Goal: Task Accomplishment & Management: Complete application form

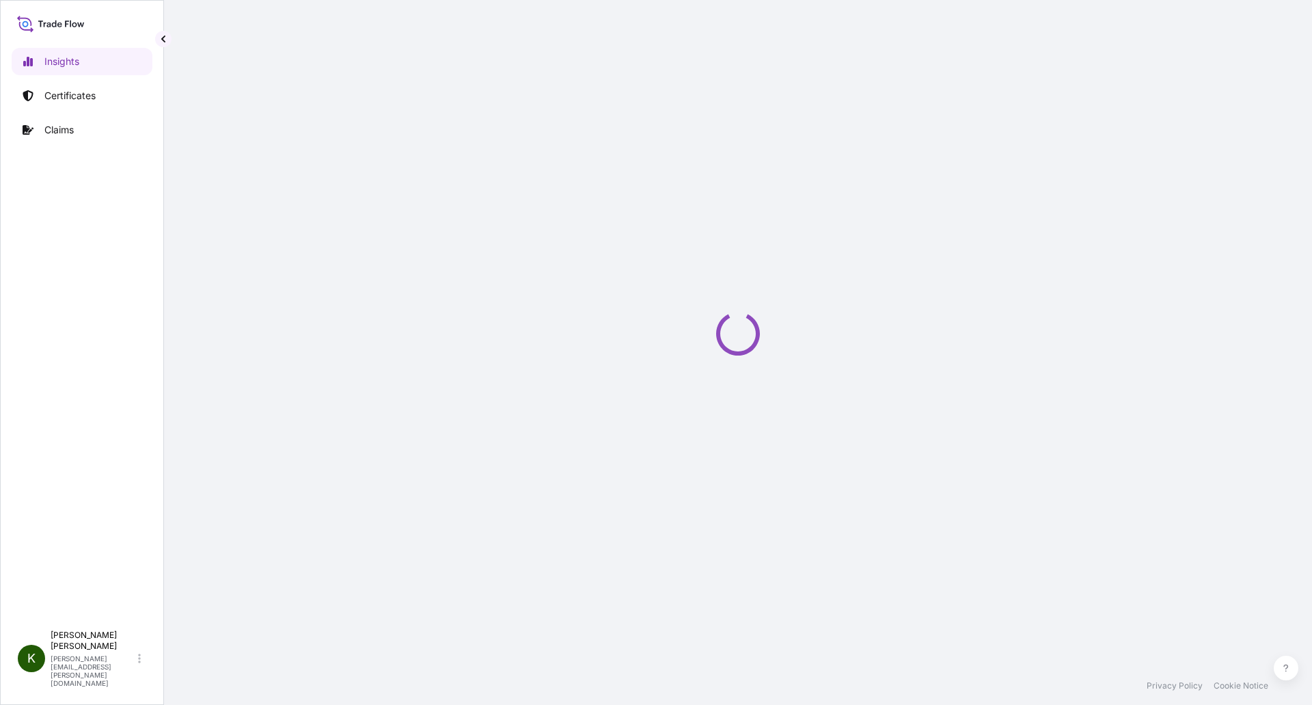
select select "2025"
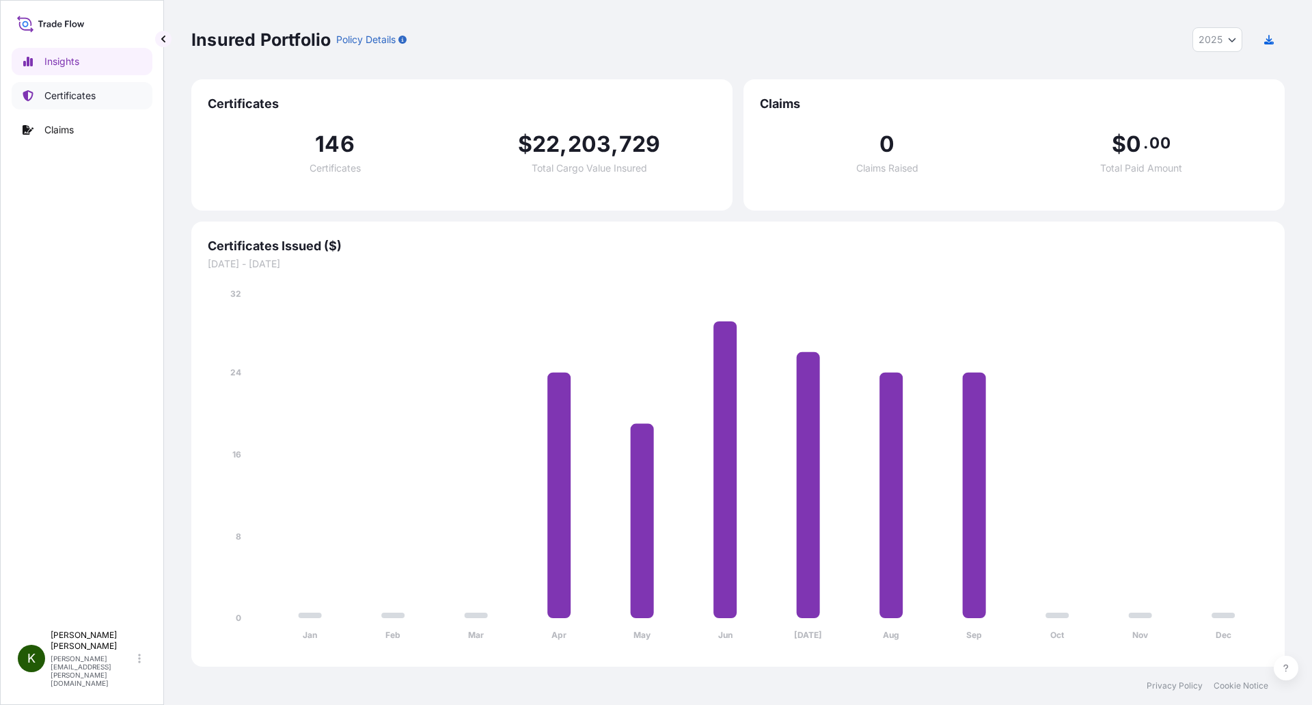
click at [61, 99] on p "Certificates" at bounding box center [69, 96] width 51 height 14
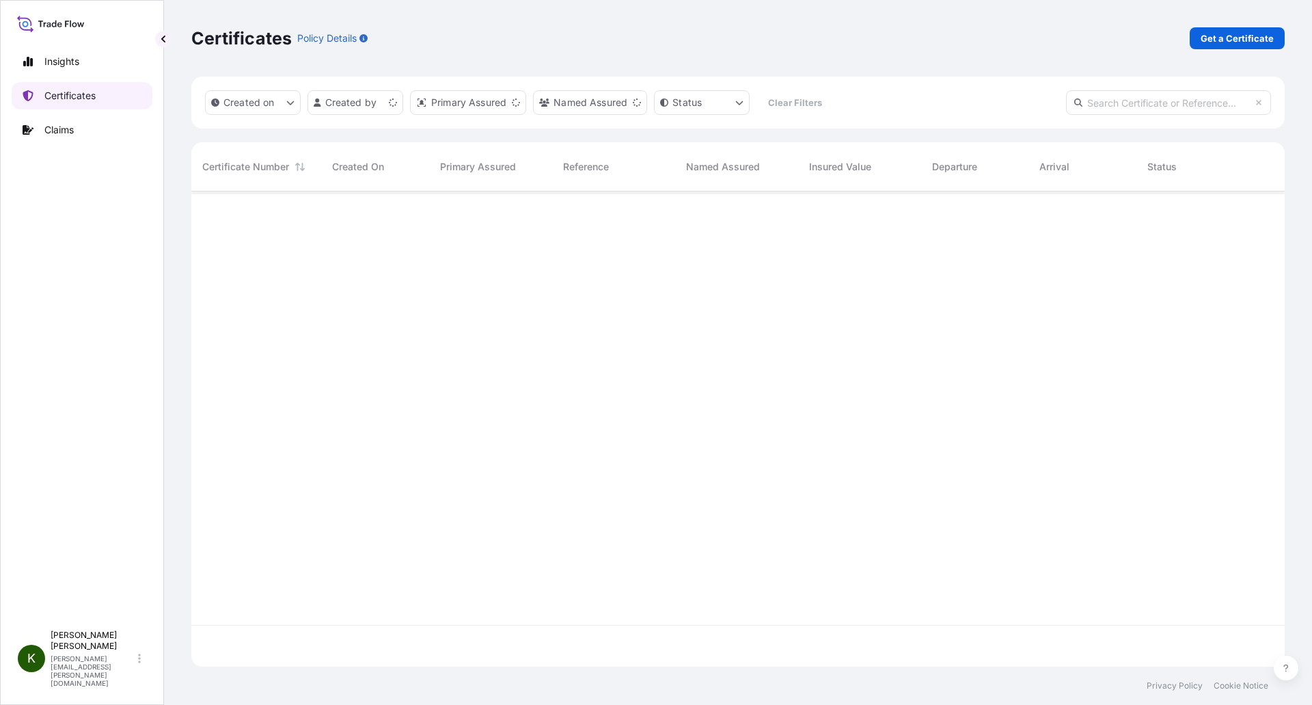
scroll to position [472, 1083]
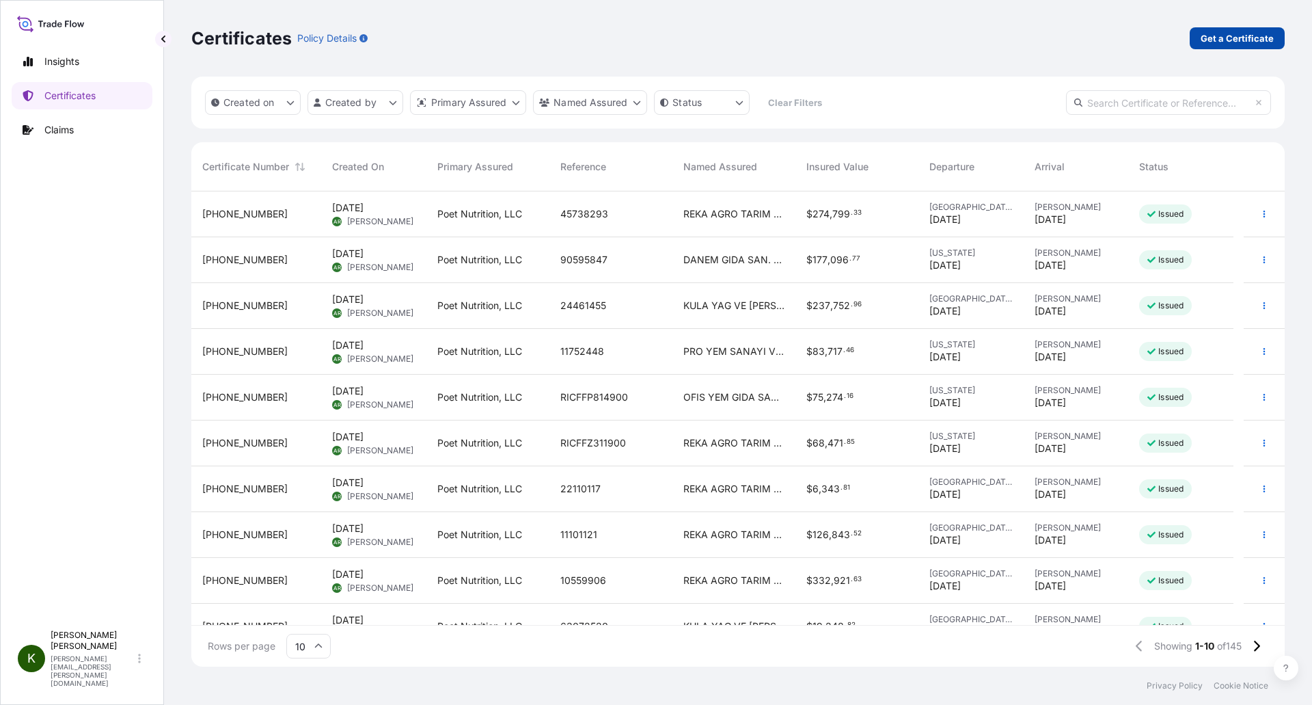
click at [1257, 37] on p "Get a Certificate" at bounding box center [1237, 38] width 73 height 14
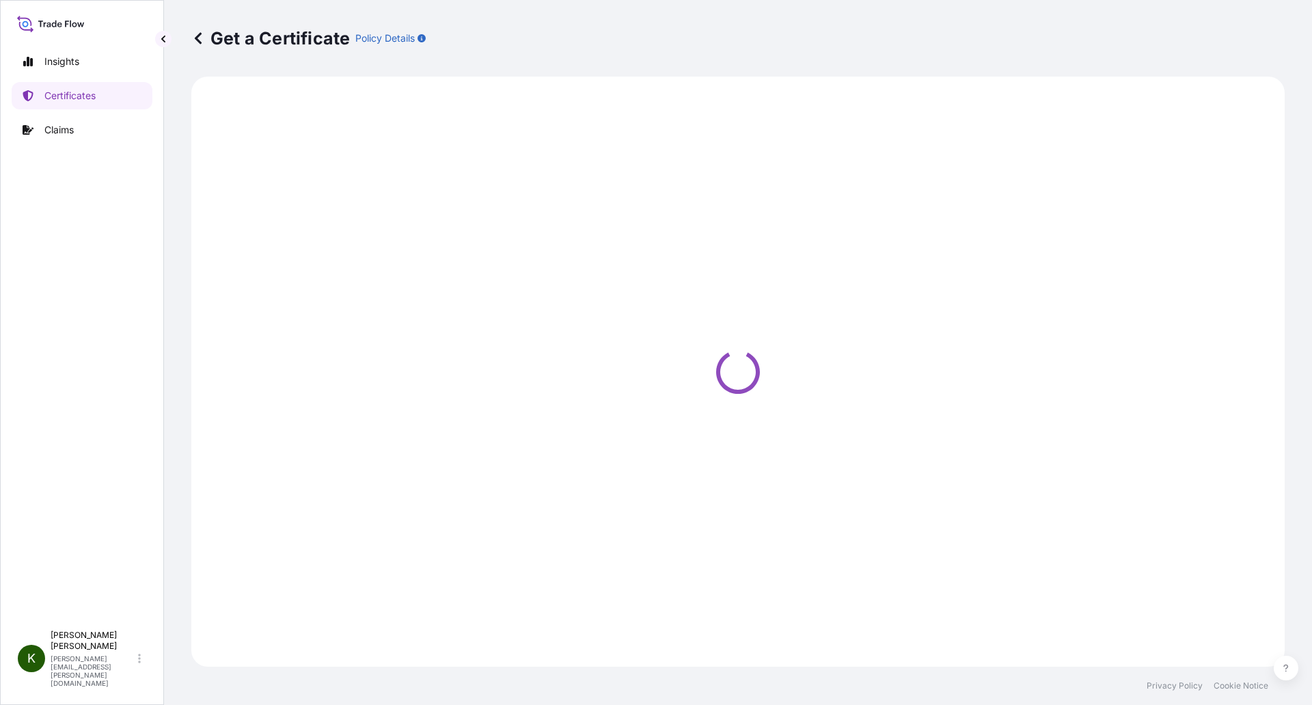
select select "Ocean Vessel"
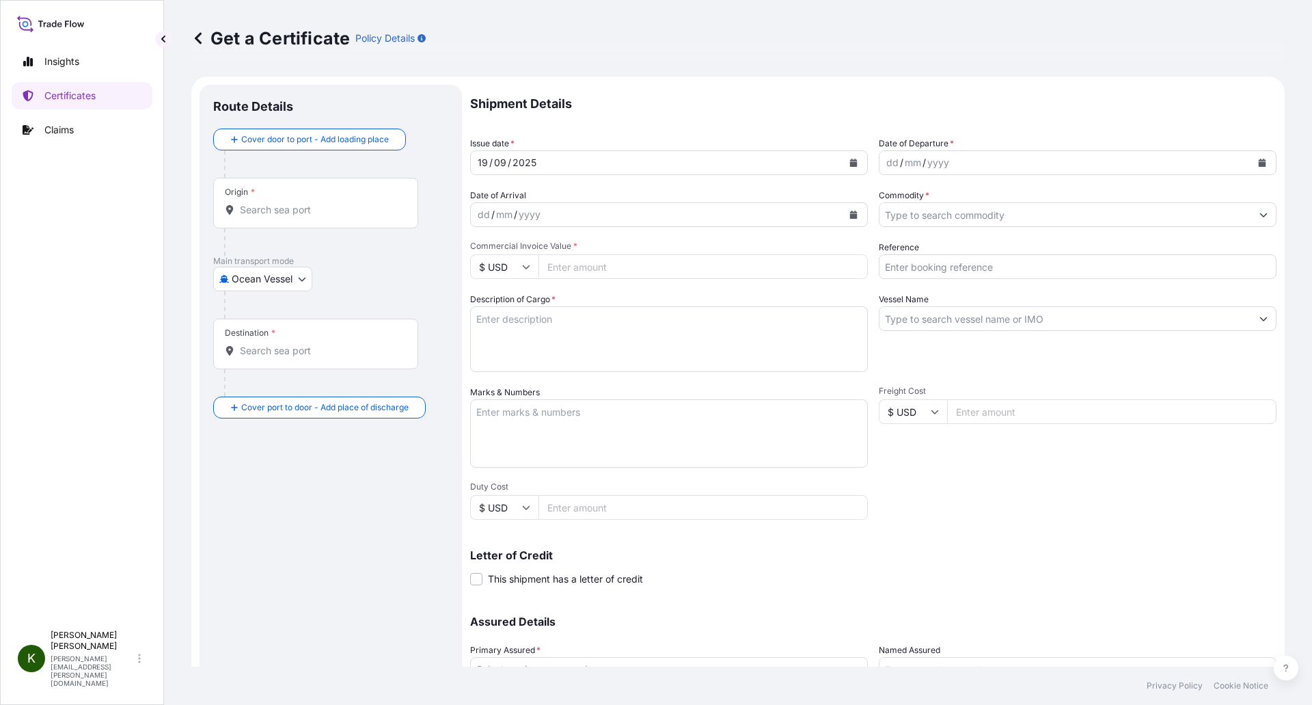
click at [241, 212] on input "Origin *" at bounding box center [320, 210] width 161 height 14
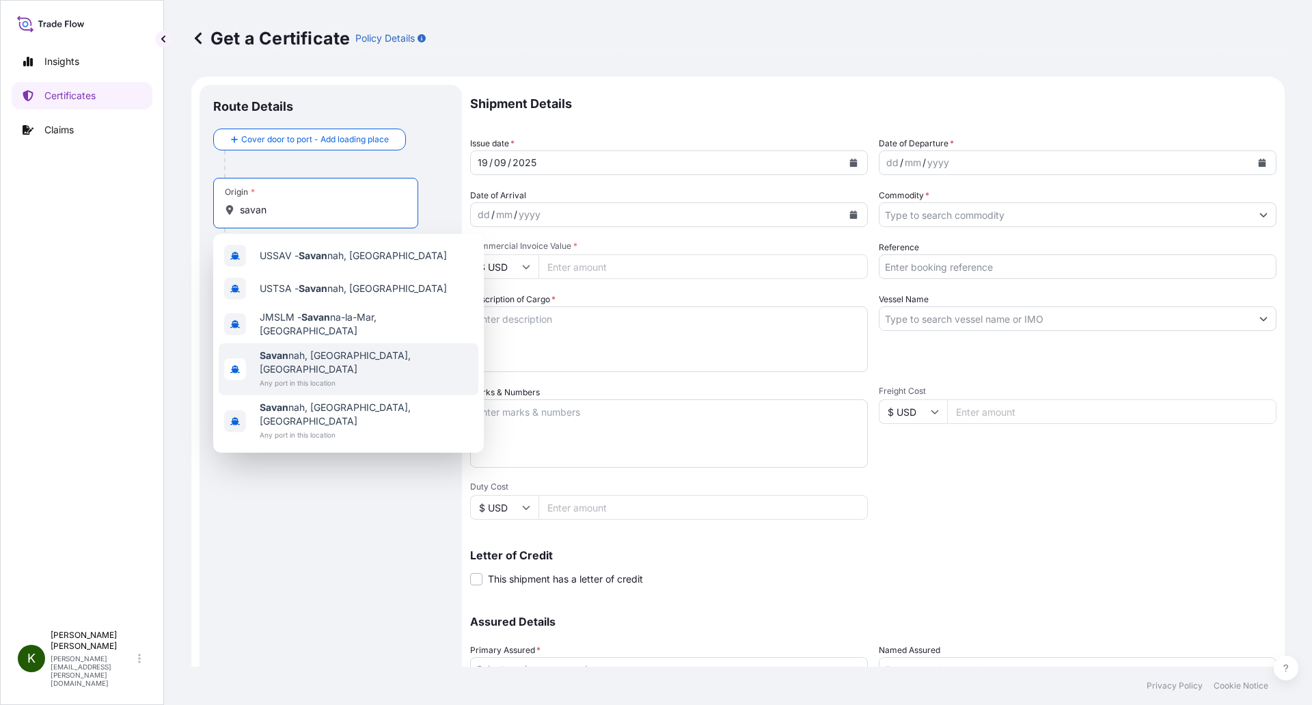
click at [323, 376] on span "Any port in this location" at bounding box center [366, 383] width 213 height 14
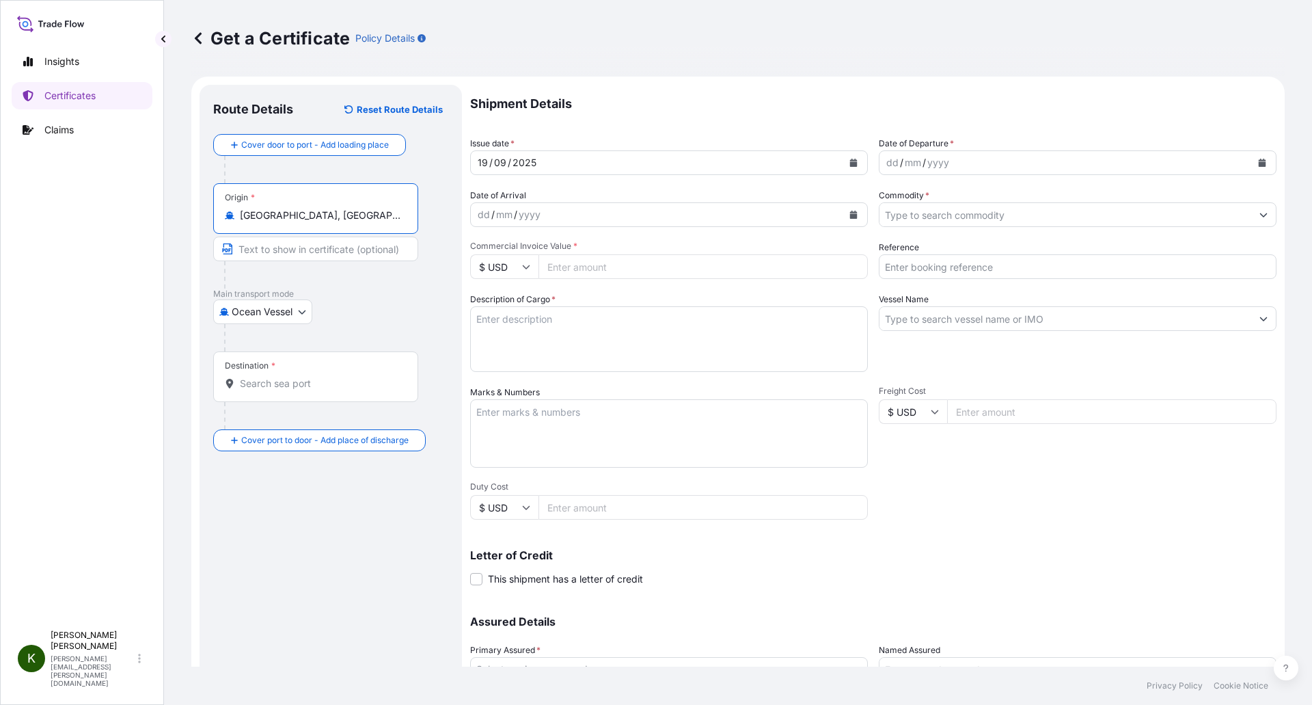
type input "[GEOGRAPHIC_DATA], [GEOGRAPHIC_DATA], [GEOGRAPHIC_DATA]"
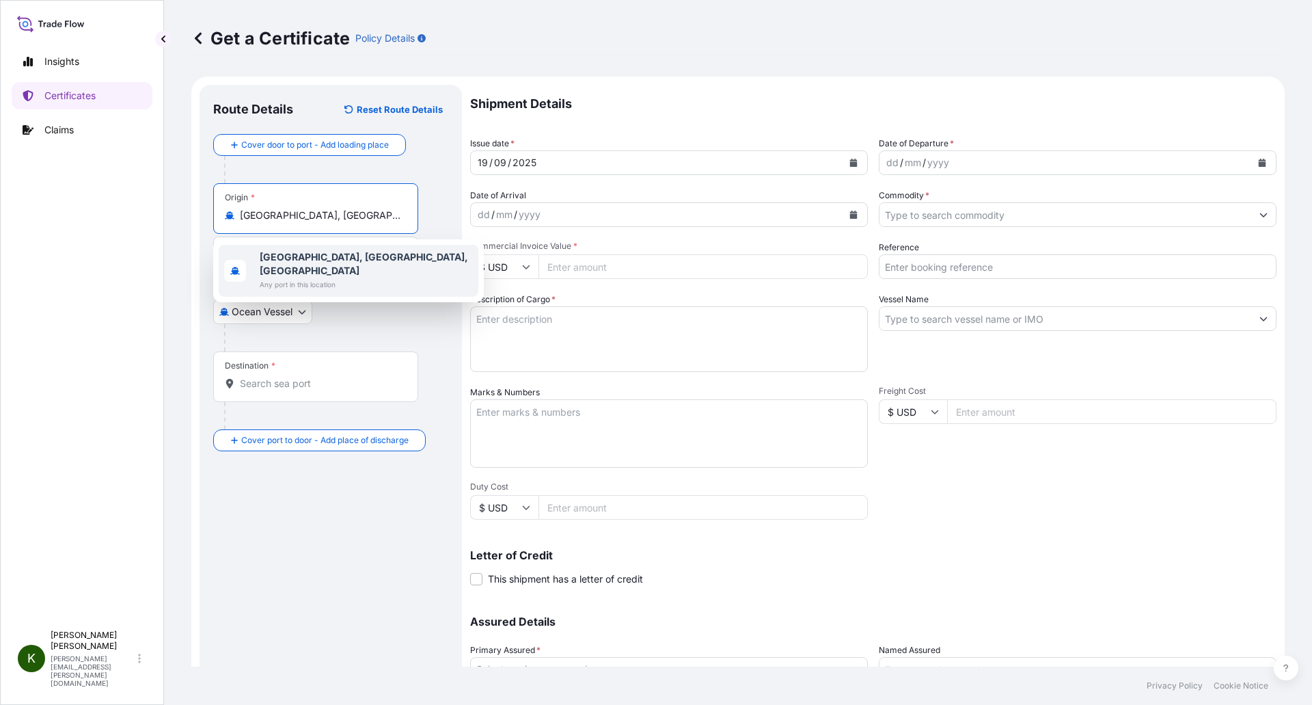
click at [279, 259] on b "[GEOGRAPHIC_DATA], [GEOGRAPHIC_DATA], [GEOGRAPHIC_DATA]" at bounding box center [364, 263] width 208 height 25
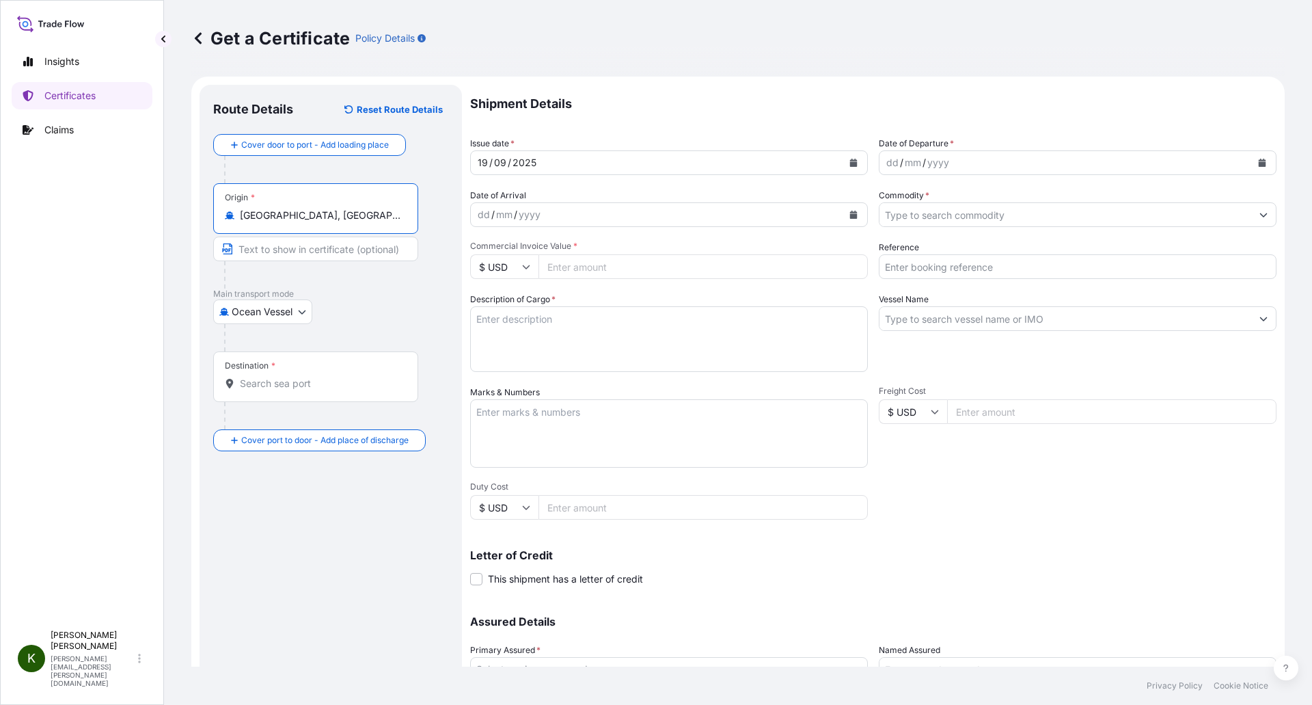
click at [286, 252] on input "Text to appear on certificate" at bounding box center [315, 248] width 205 height 25
paste input "[GEOGRAPHIC_DATA], [GEOGRAPHIC_DATA], [GEOGRAPHIC_DATA]"
type input "[GEOGRAPHIC_DATA], [GEOGRAPHIC_DATA], [GEOGRAPHIC_DATA]"
click at [280, 269] on div at bounding box center [321, 274] width 194 height 27
click at [241, 384] on input "Destination *" at bounding box center [320, 384] width 161 height 14
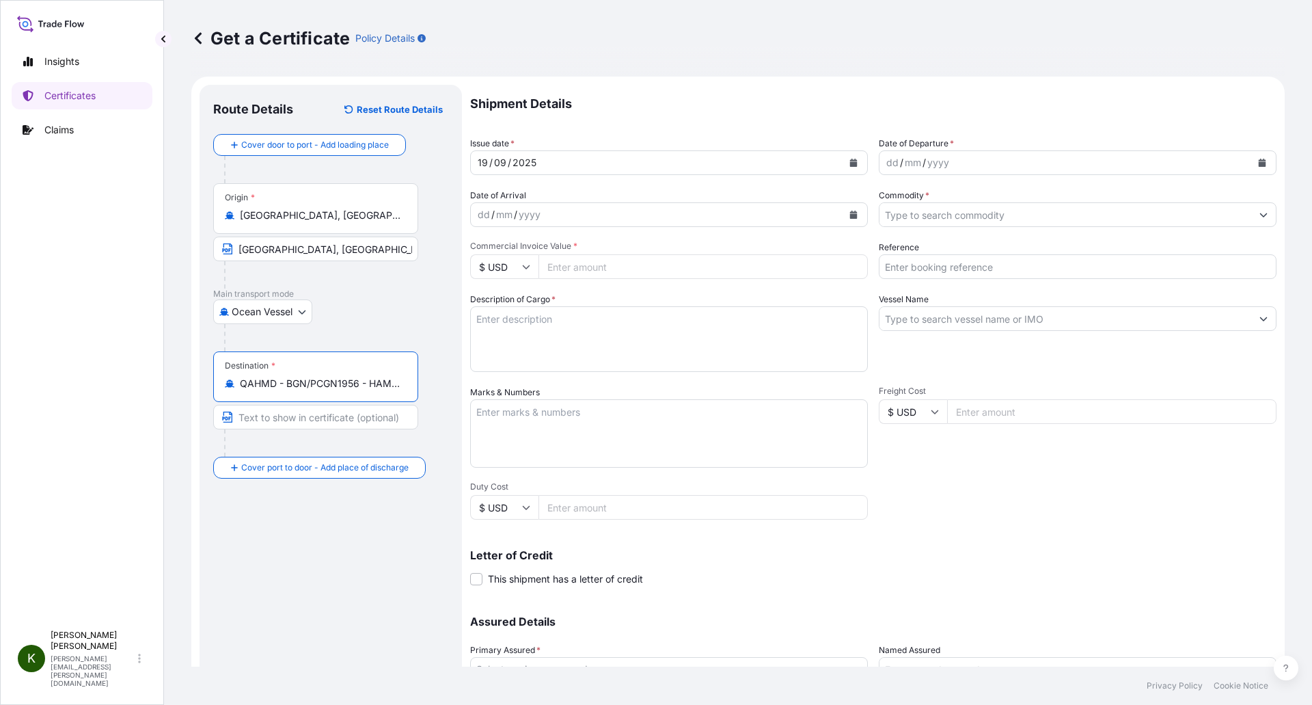
type input "QAHMD - BGN/PCGN1956 - HAMAD, [GEOGRAPHIC_DATA]"
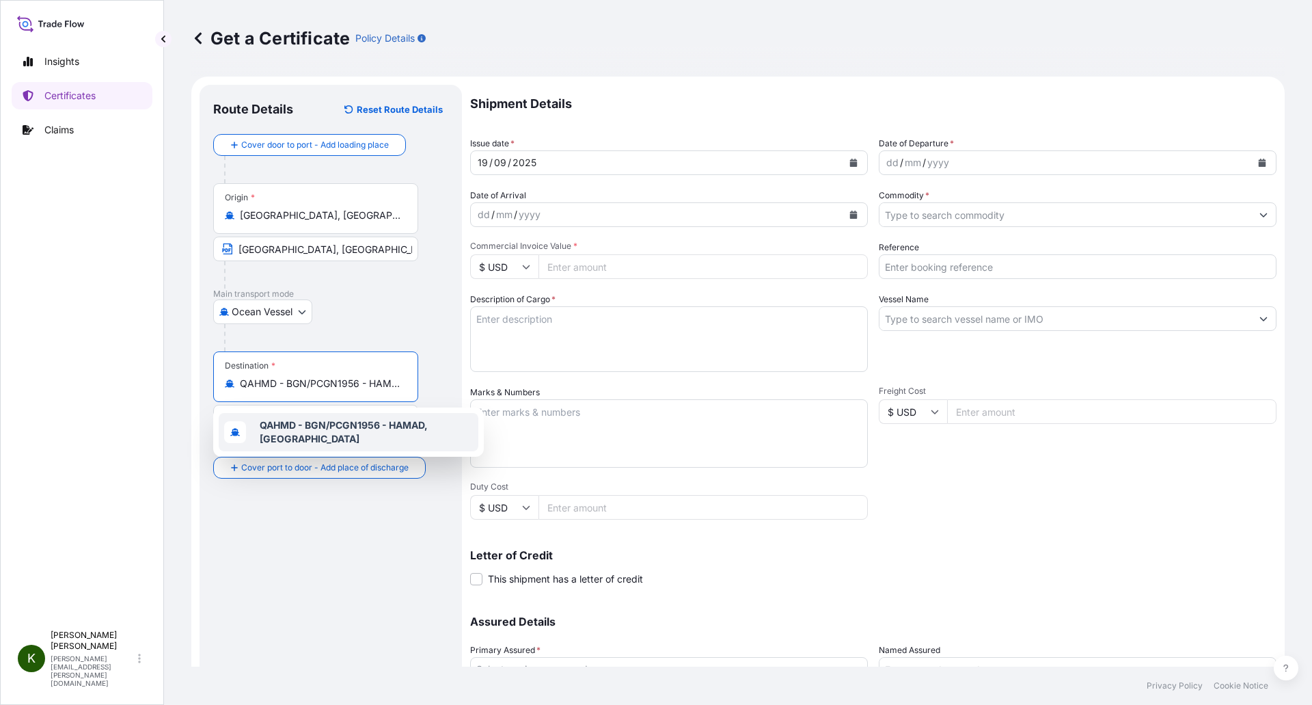
click at [298, 417] on div "QAHMD - BGN/PCGN1956 - HAMAD, [GEOGRAPHIC_DATA]" at bounding box center [349, 432] width 260 height 38
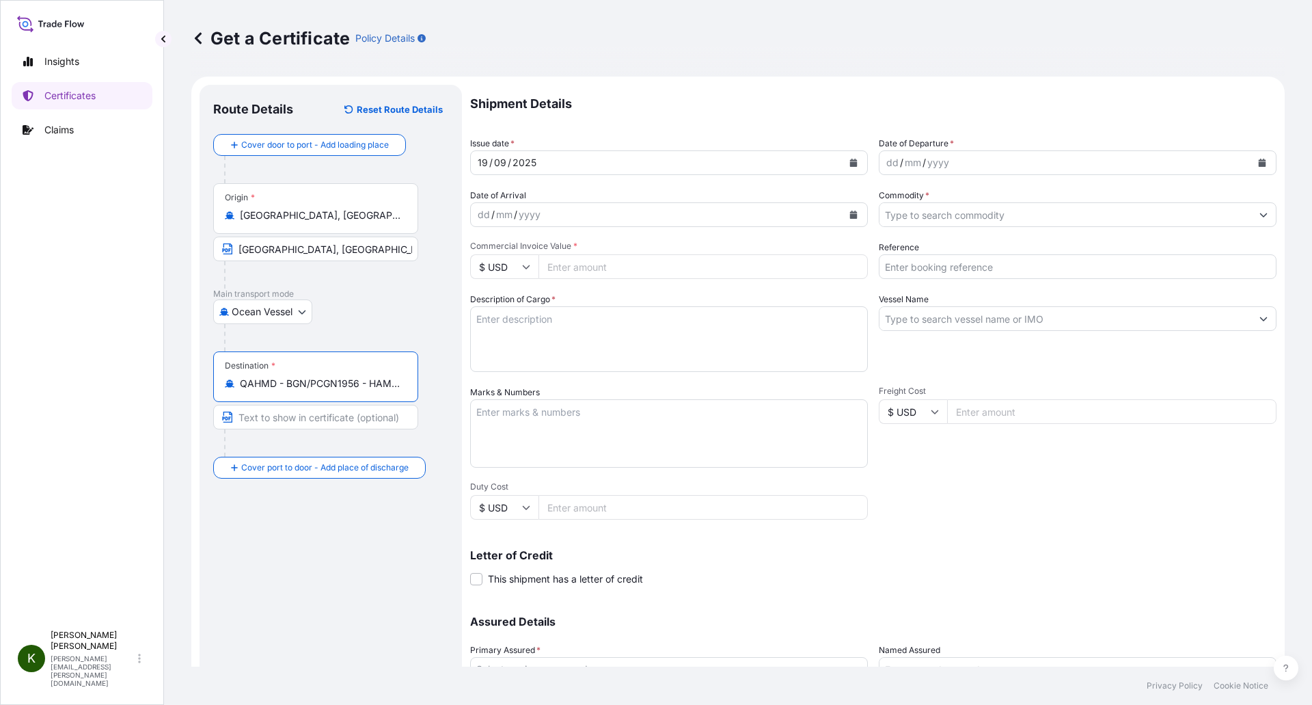
click at [298, 417] on input "Text to appear on certificate" at bounding box center [315, 417] width 205 height 25
paste input "HAMAD, [GEOGRAPHIC_DATA]"
type input "HAMAD, [GEOGRAPHIC_DATA]"
click at [277, 527] on div "Route Details Reset Route Details Cover door to port - Add loading place Place …" at bounding box center [330, 429] width 235 height 662
click at [1259, 162] on icon "Calendar" at bounding box center [1263, 163] width 8 height 8
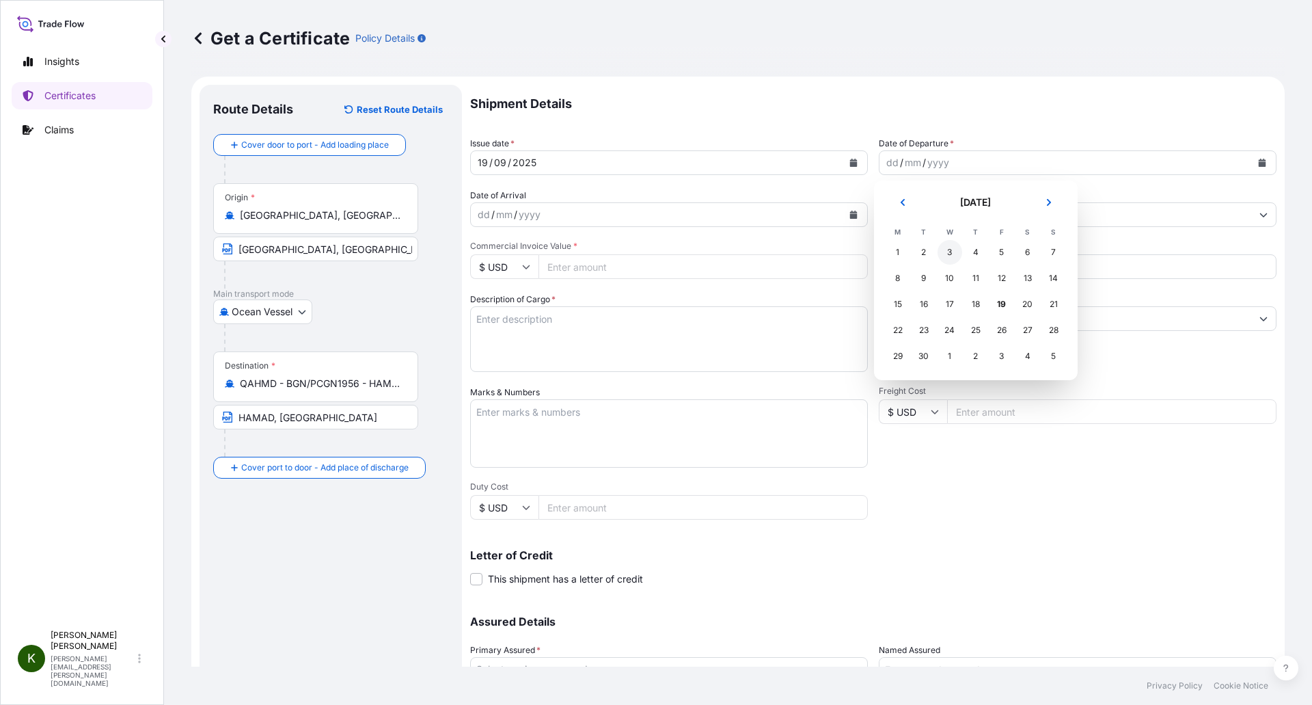
click at [954, 254] on div "3" at bounding box center [950, 252] width 25 height 25
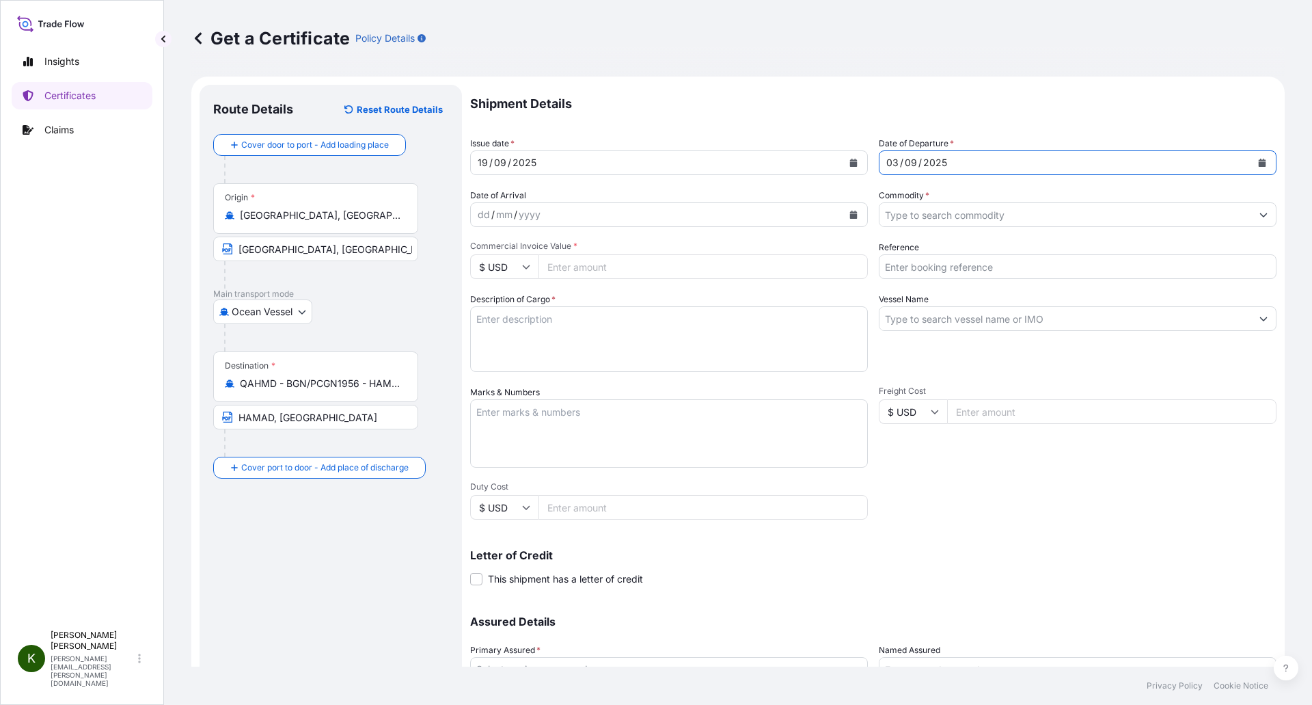
click at [850, 212] on icon "Calendar" at bounding box center [854, 215] width 8 height 8
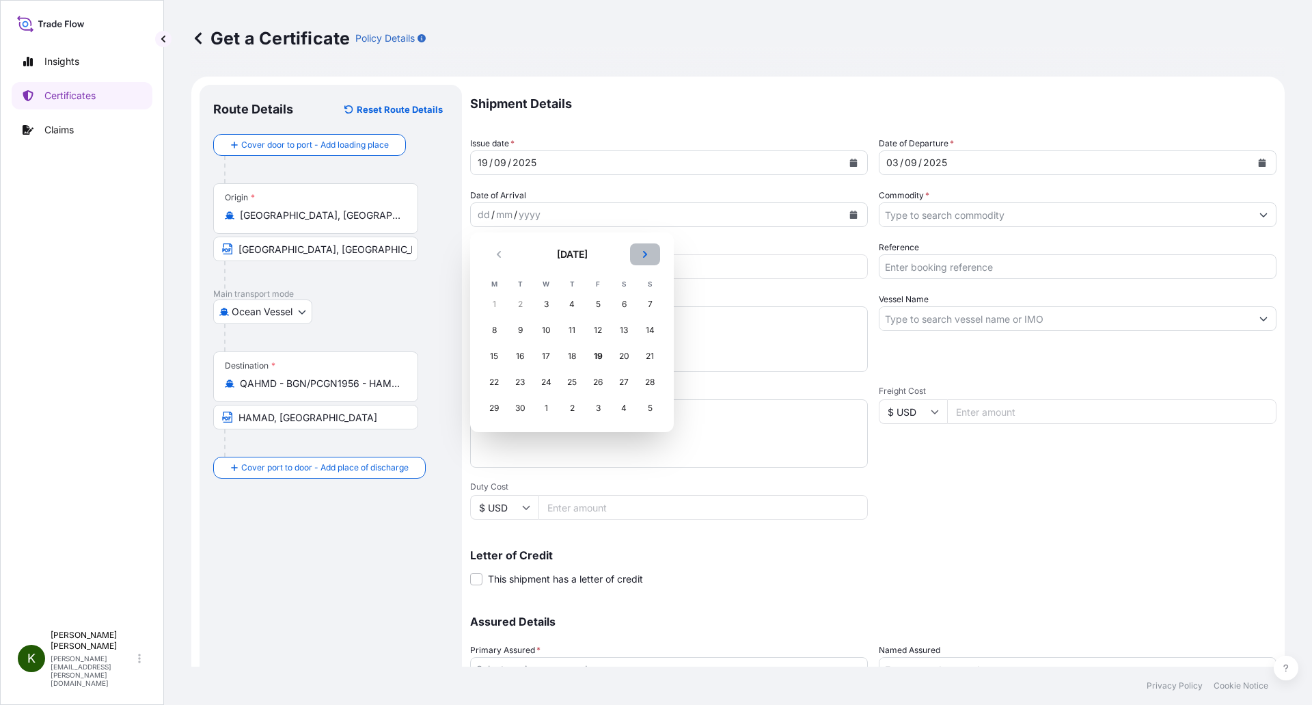
click at [646, 251] on icon "Next" at bounding box center [645, 254] width 8 height 8
click at [622, 385] on div "25" at bounding box center [624, 382] width 25 height 25
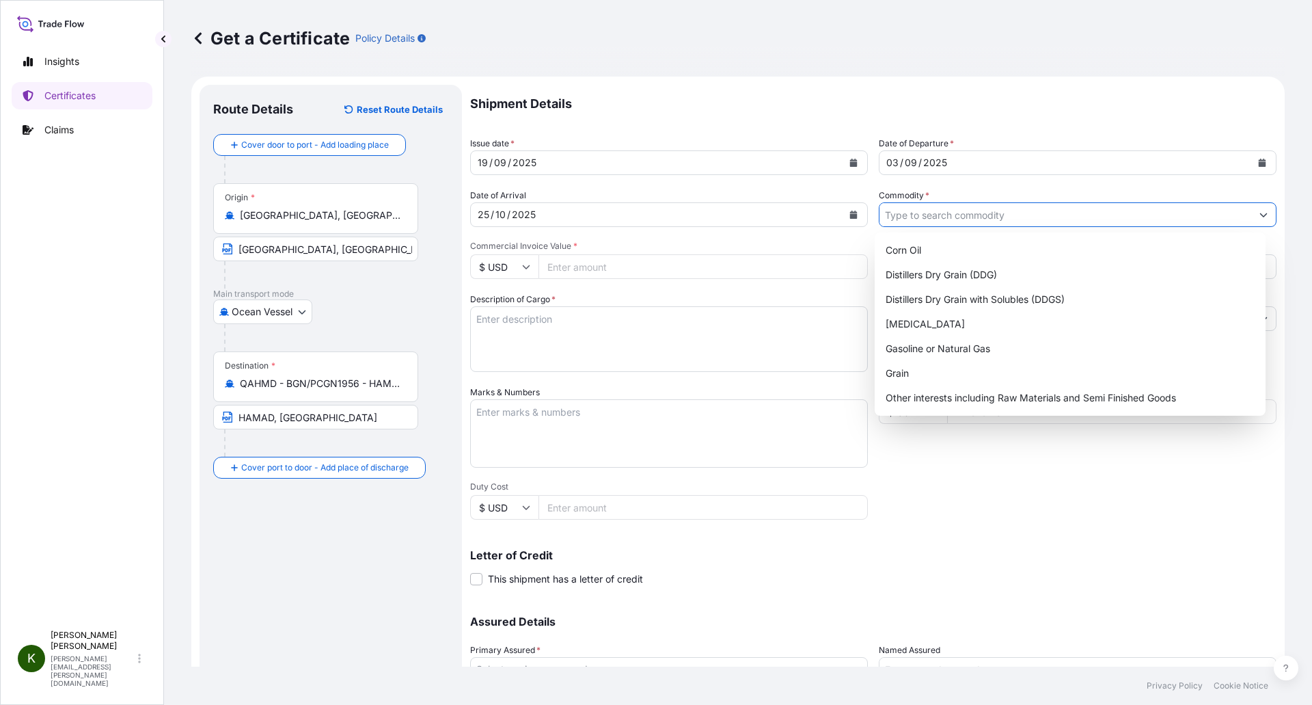
click at [905, 217] on input "Commodity *" at bounding box center [1066, 214] width 372 height 25
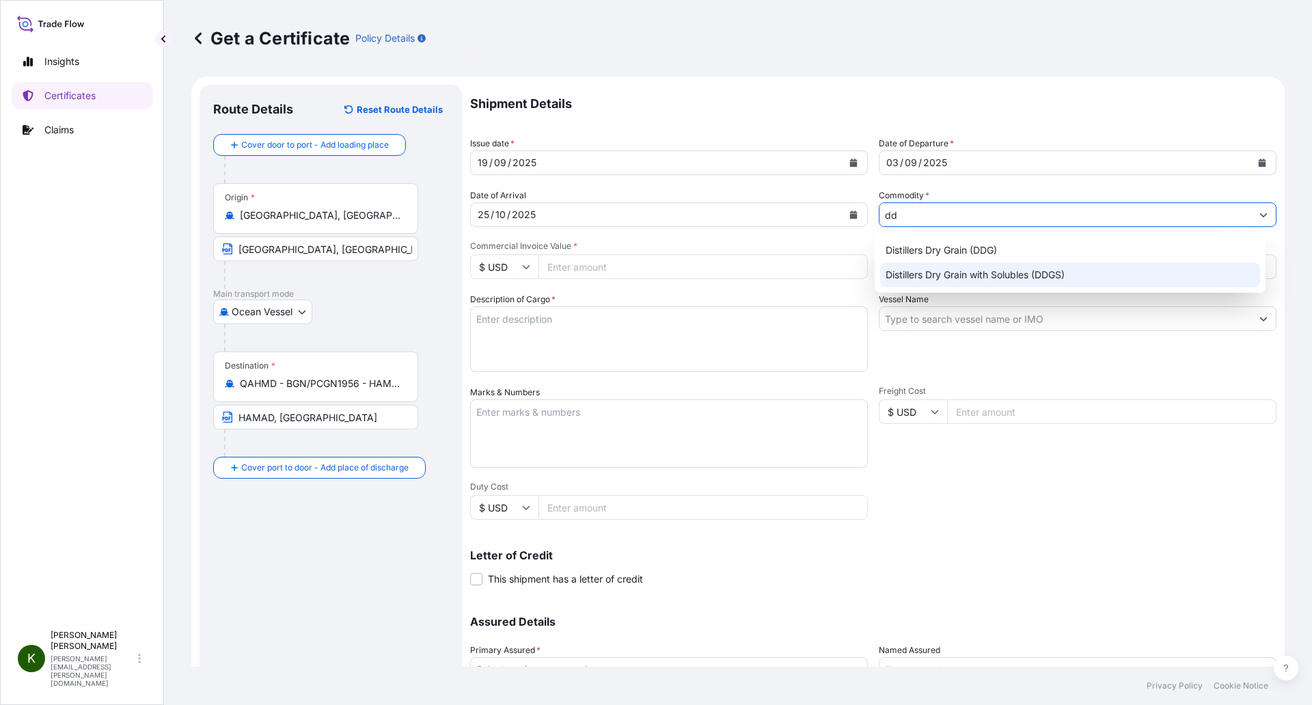
click at [977, 271] on div "Distillers Dry Grain with Solubles (DDGS)" at bounding box center [1070, 274] width 381 height 25
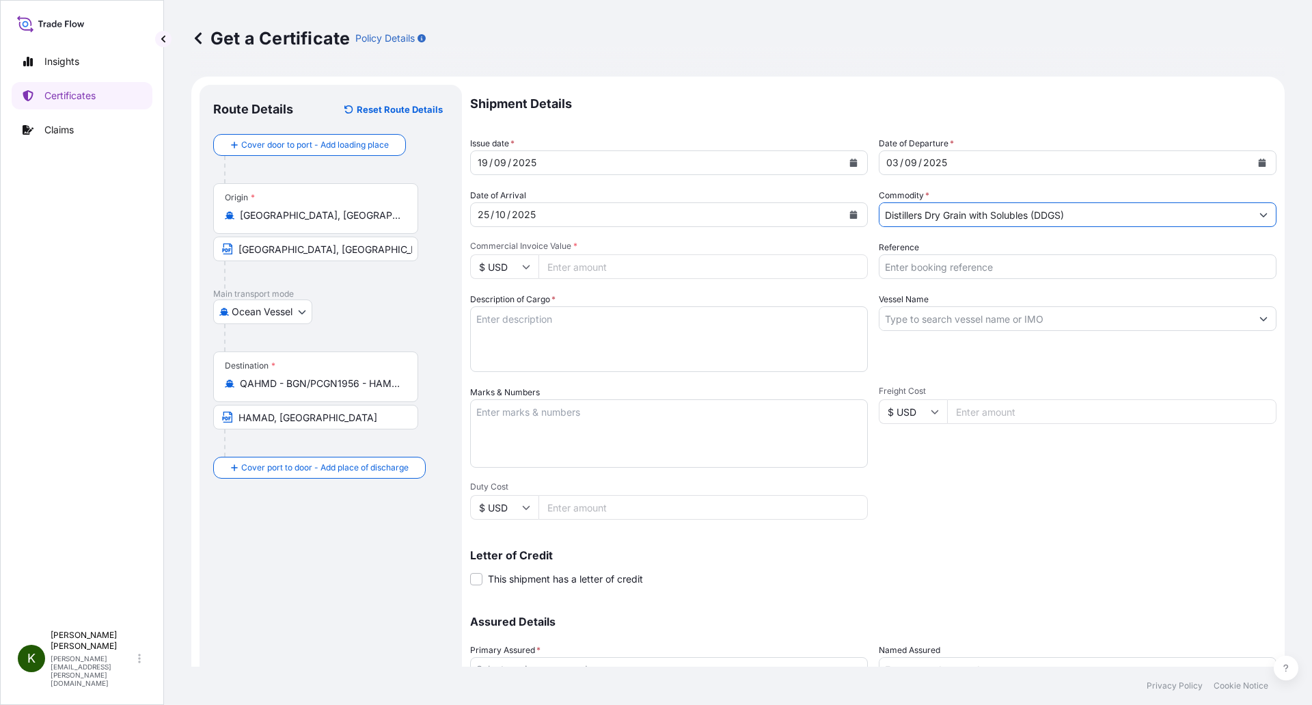
type input "Distillers Dry Grain with Solubles (DDGS)"
click at [655, 248] on span "Commercial Invoice Value *" at bounding box center [669, 246] width 398 height 11
click at [655, 254] on input "Commercial Invoice Value *" at bounding box center [703, 266] width 329 height 25
click at [601, 261] on input "Commercial Invoice Value *" at bounding box center [703, 266] width 329 height 25
paste input "267929.92"
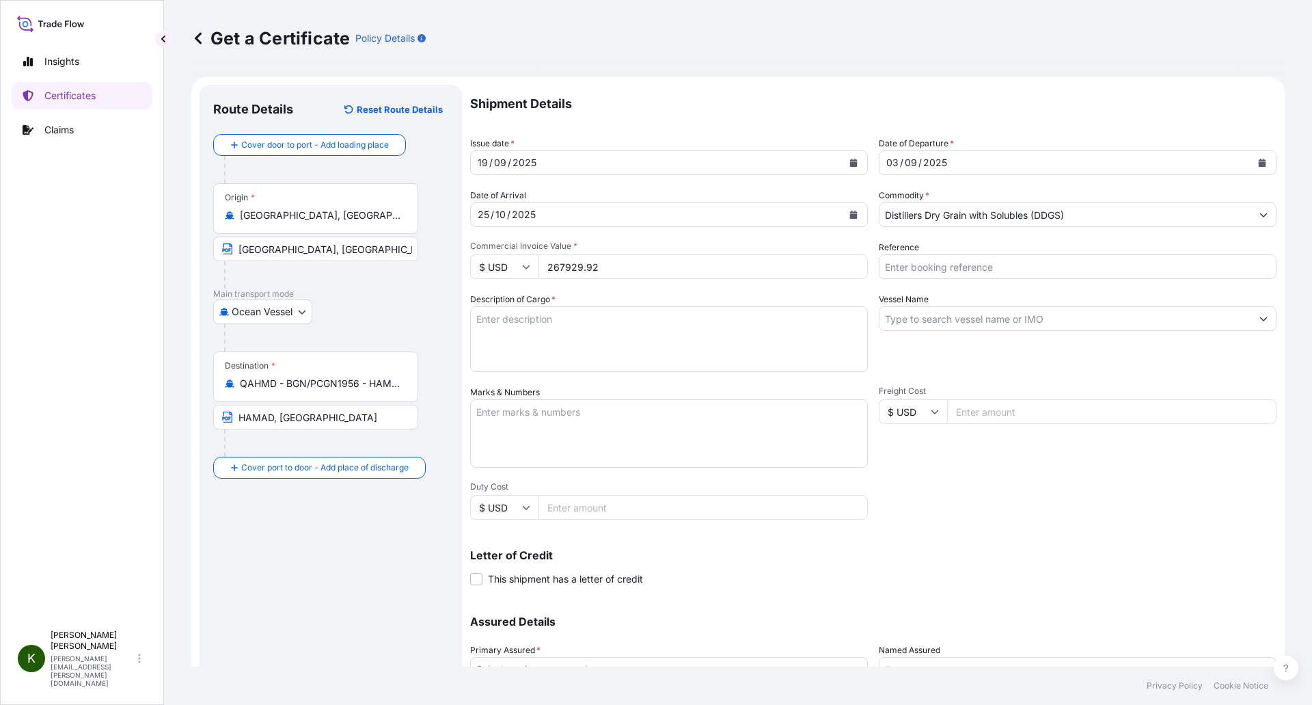
type input "267929.92"
click at [597, 286] on div "Shipment Details Issue date * [DATE] Date of Departure * [DATE] Date of Arrival…" at bounding box center [873, 410] width 807 height 651
click at [923, 263] on input "Reference" at bounding box center [1078, 266] width 398 height 25
paste input "EBKG13888328"
type input "EBKG13888328"
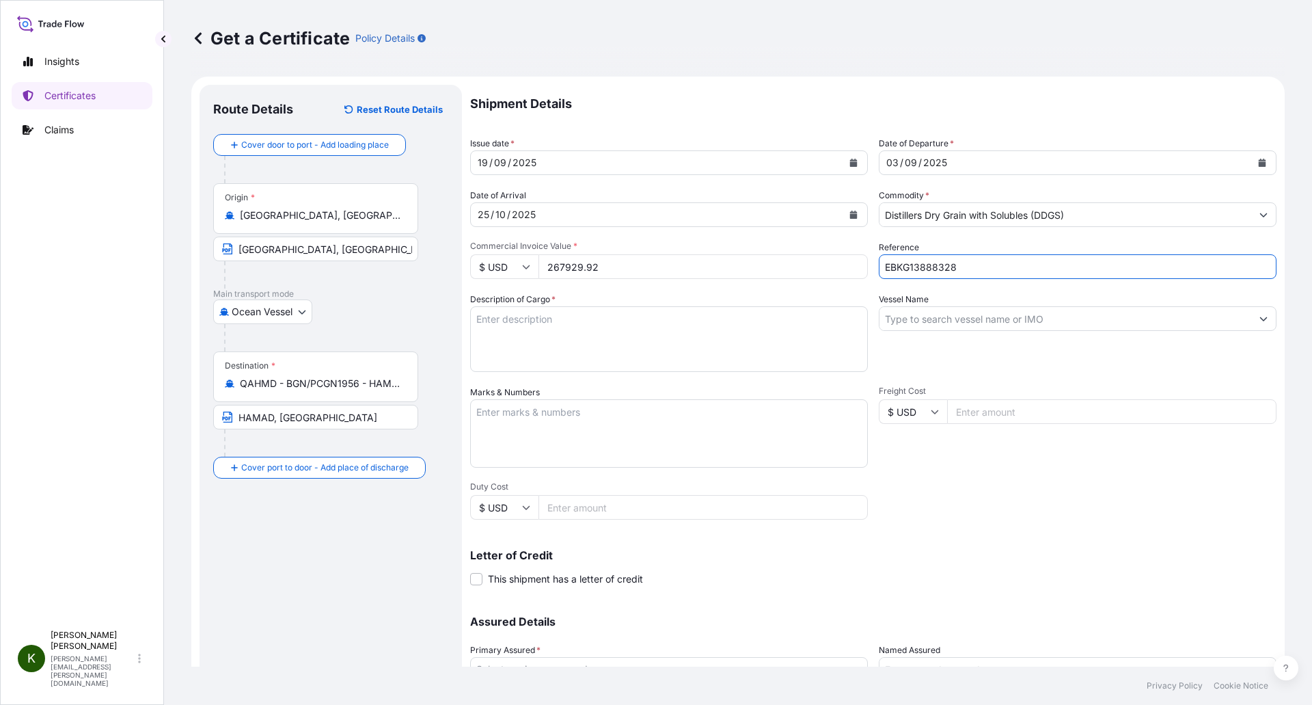
click at [856, 293] on div "Description of Cargo *" at bounding box center [669, 332] width 398 height 79
click at [503, 323] on textarea "Description of Cargo *" at bounding box center [669, 339] width 398 height 66
paste textarea "POET Dried Distillers Grains TOTAL WEIGHT (MTS): 853.28 FREIGHT PREPAID BULK IN…"
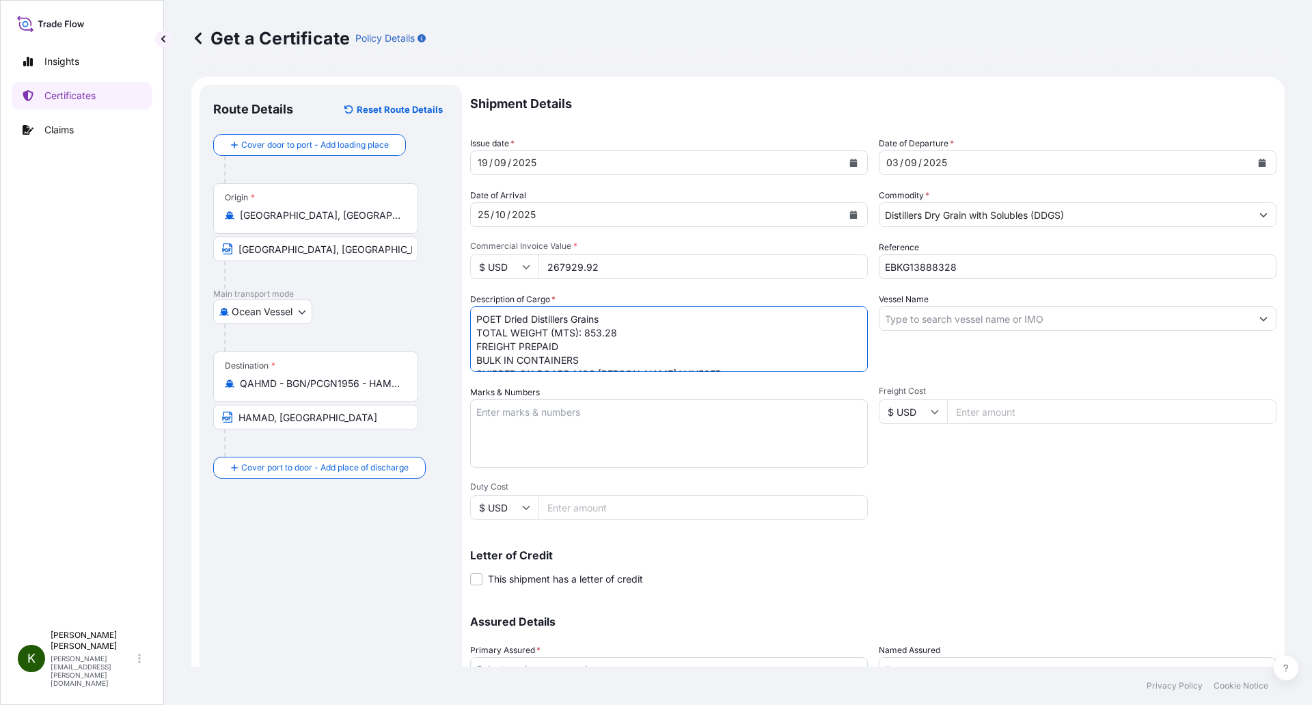
scroll to position [36, 0]
drag, startPoint x: 749, startPoint y: 353, endPoint x: 472, endPoint y: 336, distance: 278.0
click at [472, 336] on textarea "POET Dried Distillers Grains TOTAL WEIGHT (MTS): 853.28 FREIGHT PREPAID BULK IN…" at bounding box center [669, 339] width 398 height 66
click at [614, 336] on textarea "POET Dried Distillers Grains TOTAL WEIGHT (MTS): 853.28 FREIGHT PREPAID BULK IN…" at bounding box center [669, 339] width 398 height 66
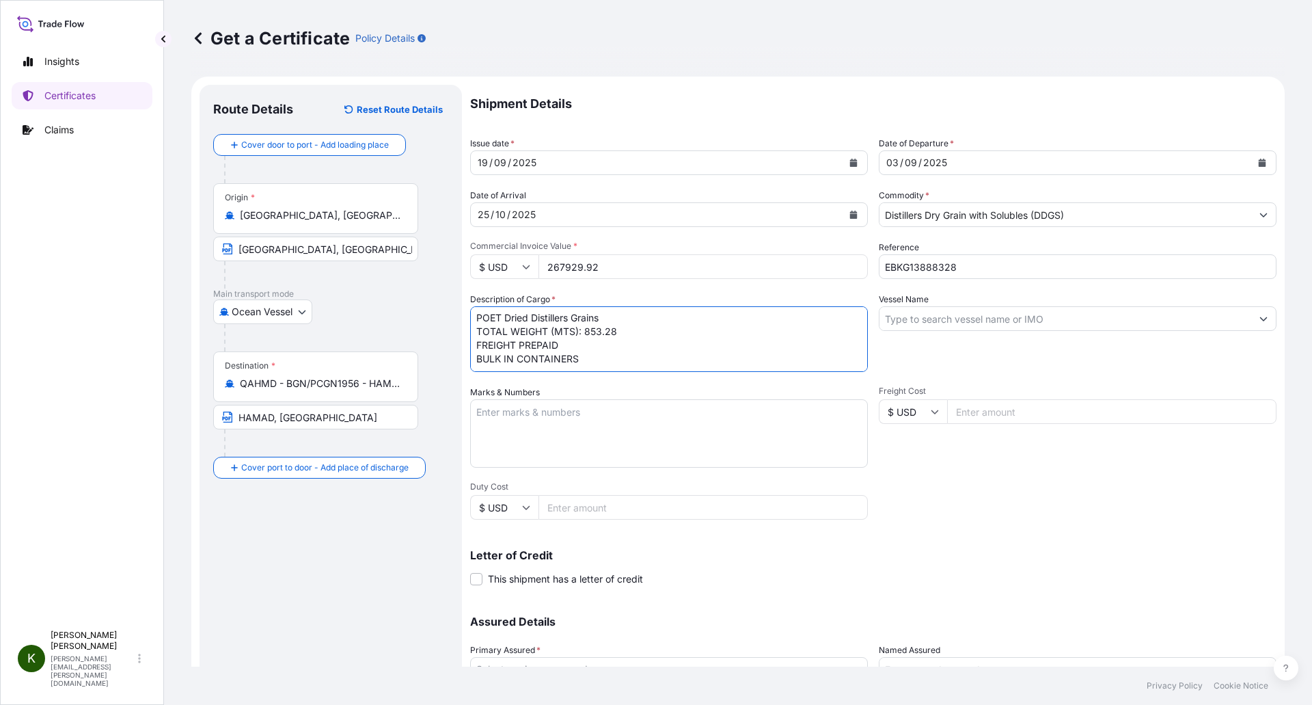
paste textarea "X20250819959011"
type textarea "POET Dried Distillers Grains TOTAL WEIGHT (MTS): 853.28 FREIGHT PREPAID BULK IN…"
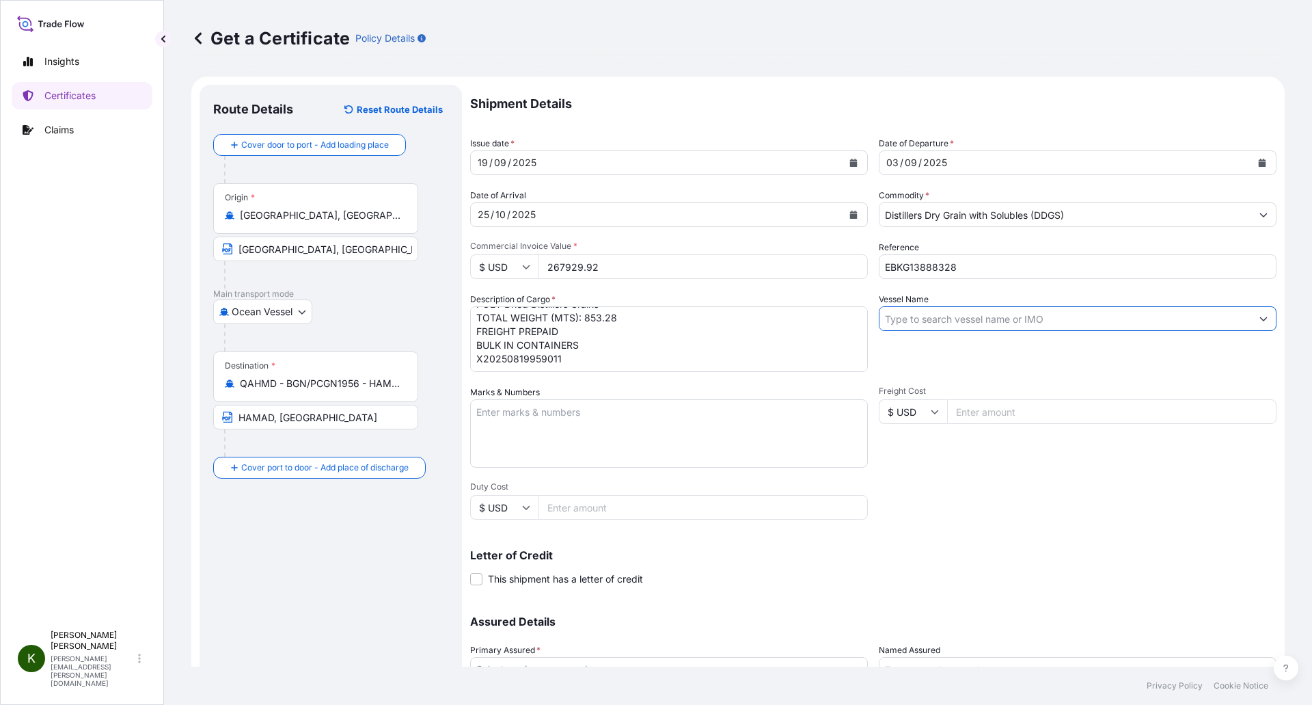
click at [971, 326] on input "Vessel Name" at bounding box center [1066, 318] width 372 height 25
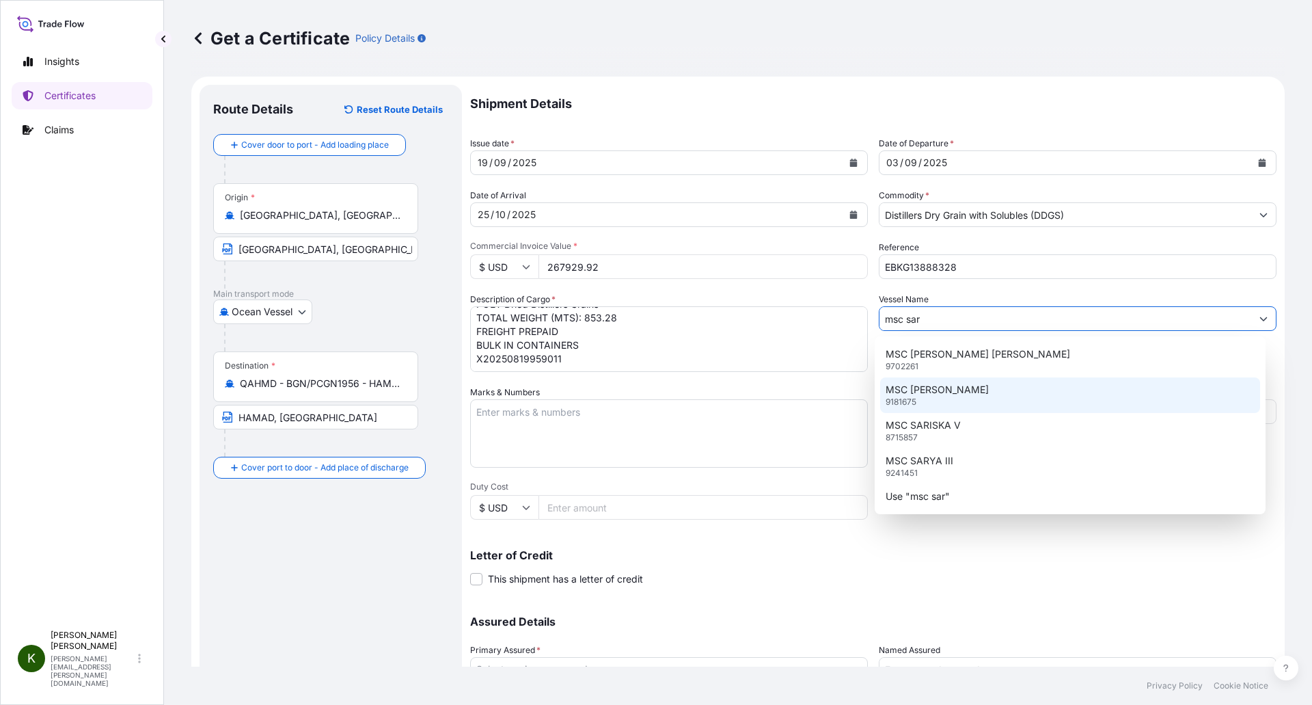
click at [928, 392] on p "MSC [PERSON_NAME]" at bounding box center [937, 390] width 103 height 14
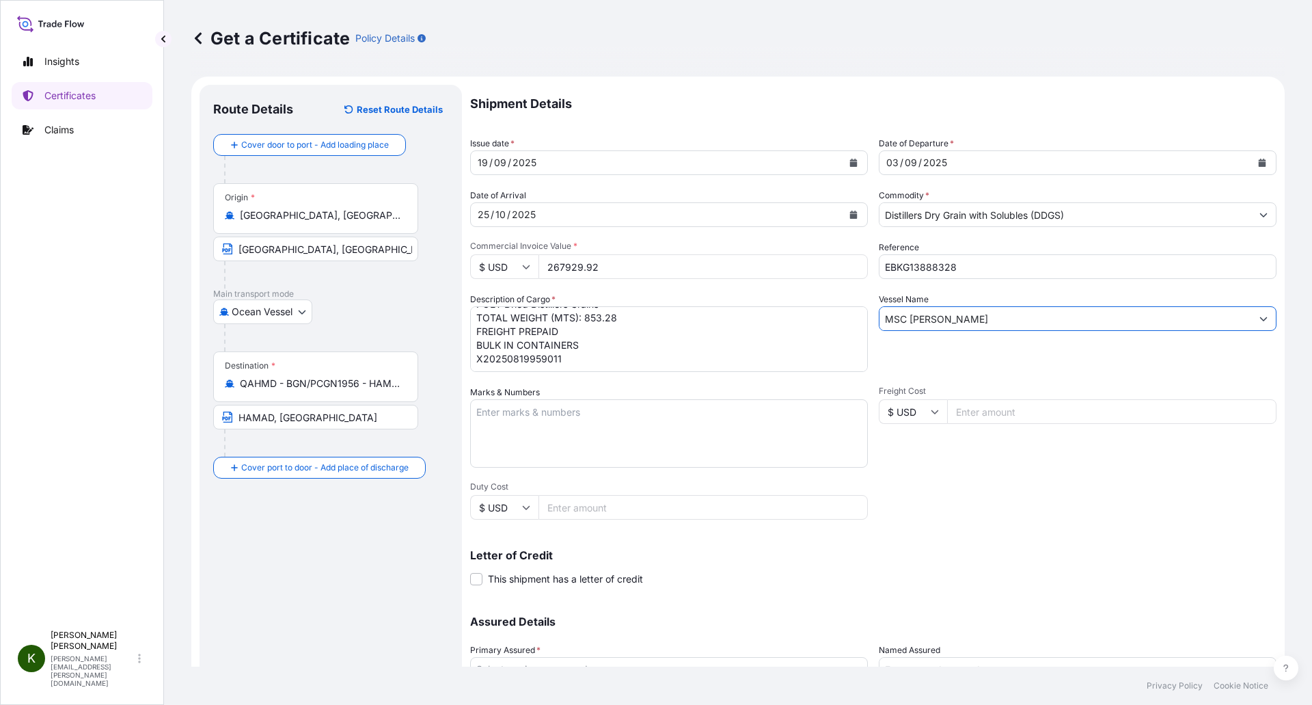
type input "MSC [PERSON_NAME]"
click at [934, 366] on div "Vessel Name MSC [PERSON_NAME]" at bounding box center [1078, 332] width 398 height 79
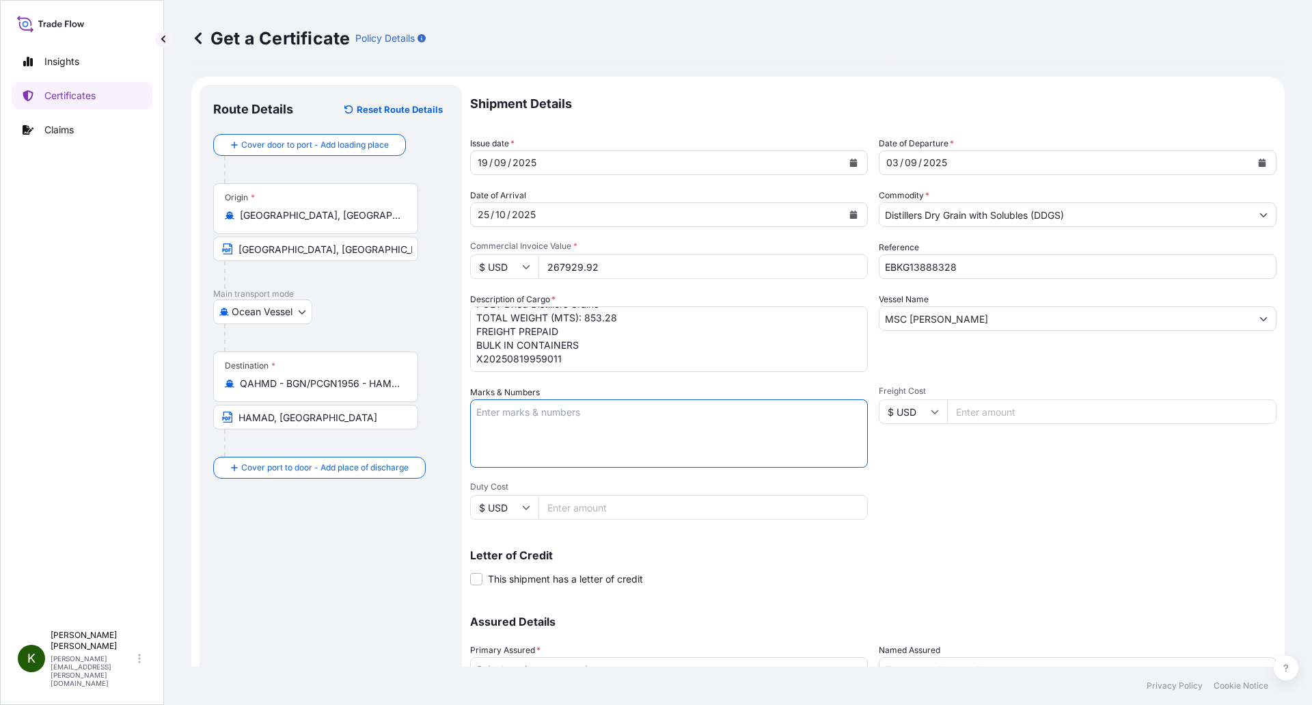
click at [556, 418] on textarea "Marks & Numbers" at bounding box center [669, 433] width 398 height 68
type textarea "N/M"
click at [923, 559] on p "Letter of Credit" at bounding box center [873, 555] width 807 height 11
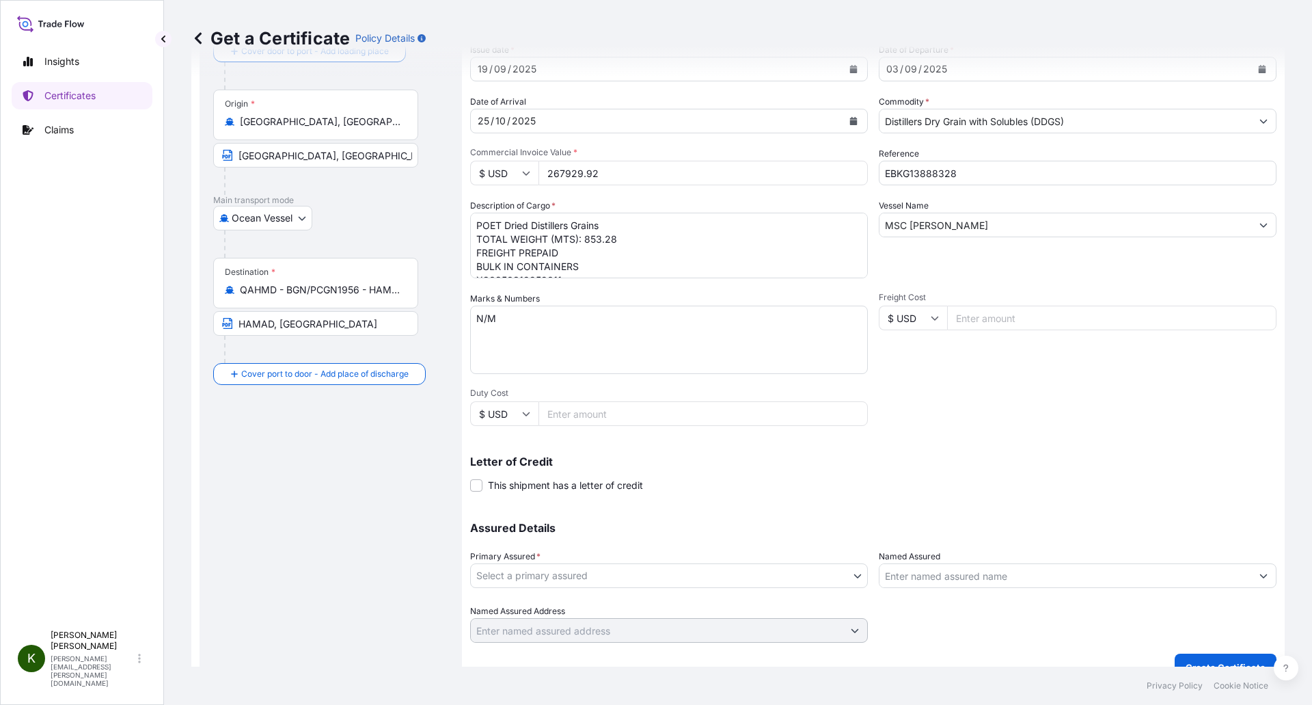
scroll to position [116, 0]
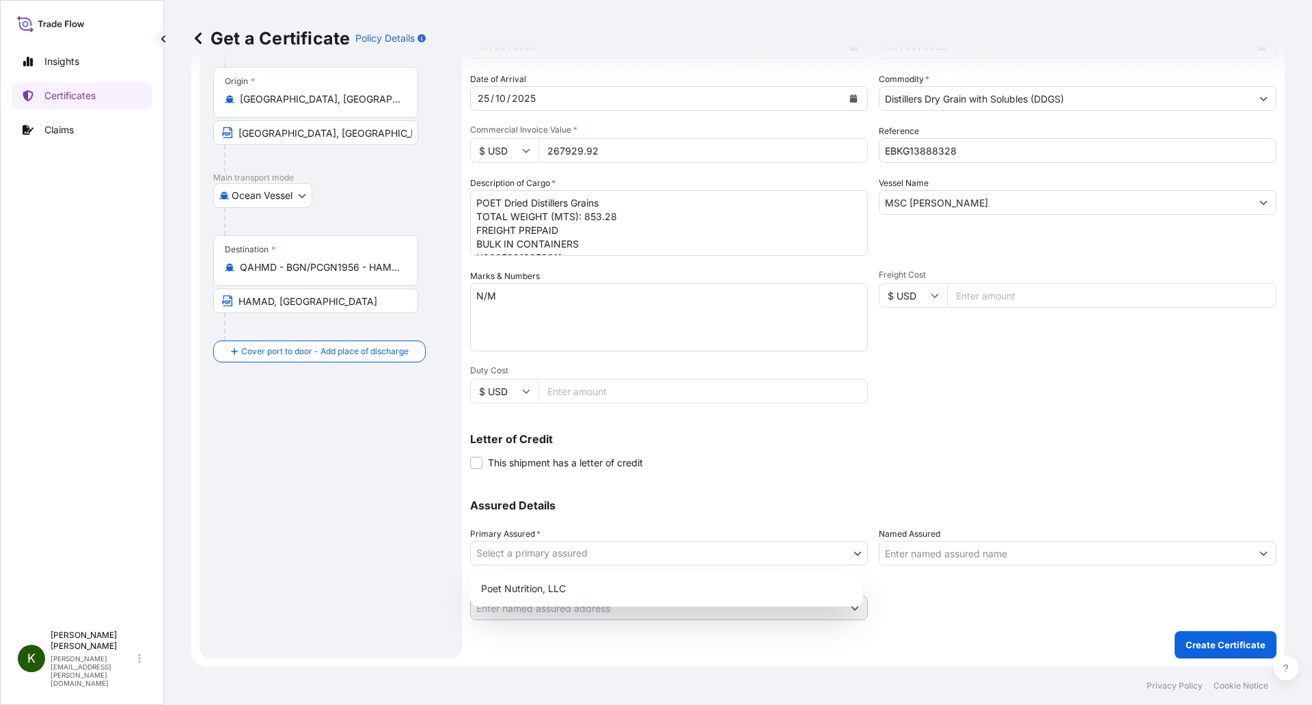
click at [506, 557] on body "Insights Certificates Claims K [PERSON_NAME] [PERSON_NAME][EMAIL_ADDRESS][PERSO…" at bounding box center [656, 352] width 1312 height 705
click at [517, 582] on div "Poet Nutrition, LLC" at bounding box center [667, 588] width 382 height 25
select select "31546"
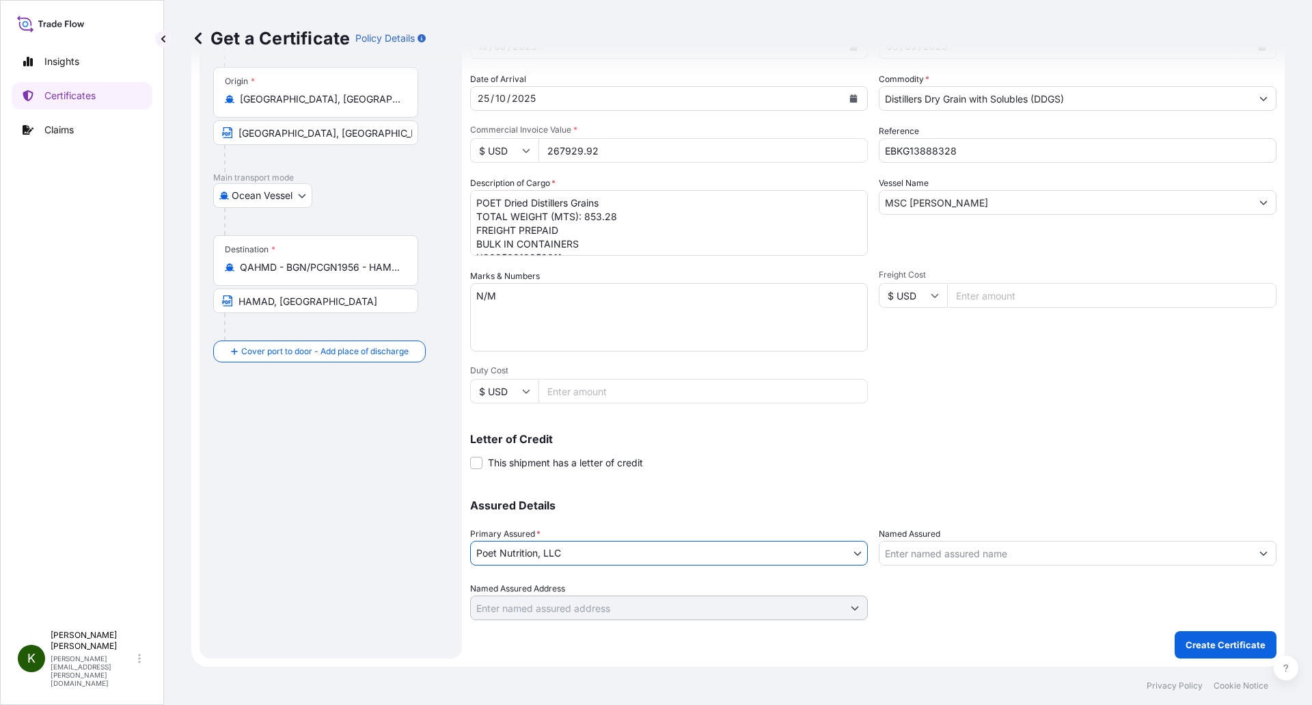
click at [924, 553] on input "Named Assured" at bounding box center [1066, 553] width 372 height 25
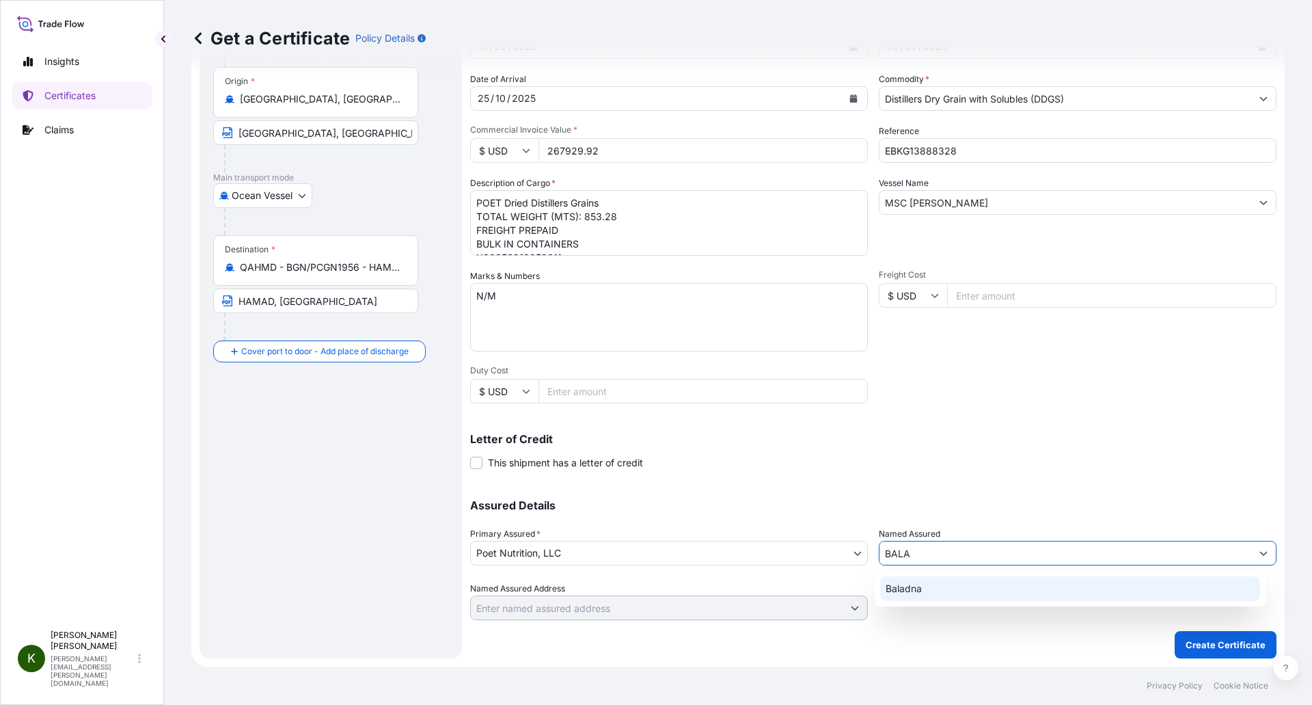
click at [931, 585] on div "Baladna" at bounding box center [1070, 588] width 381 height 25
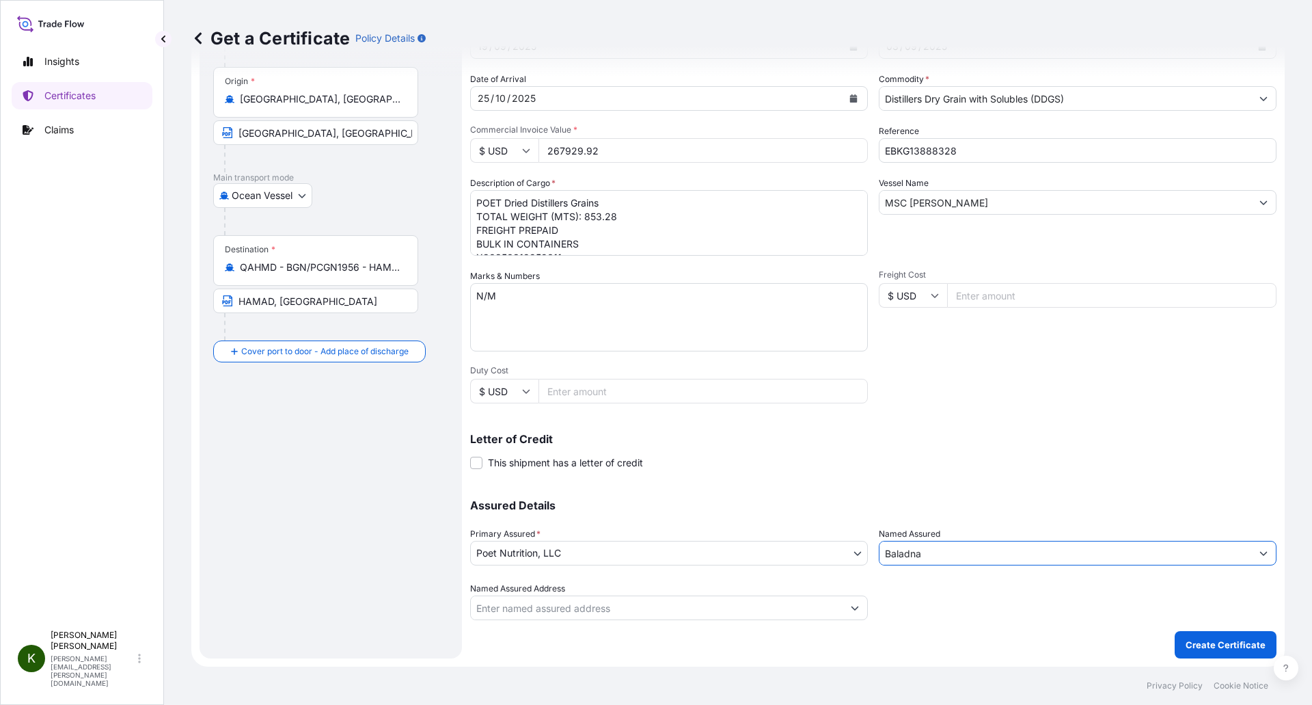
type input "Baladna"
drag, startPoint x: 791, startPoint y: 640, endPoint x: 800, endPoint y: 646, distance: 11.0
click at [791, 640] on div "Shipment Details Issue date * [DATE] Date of Departure * [DATE] Date of Arrival…" at bounding box center [873, 314] width 807 height 690
click at [1191, 650] on p "Create Certificate" at bounding box center [1226, 645] width 80 height 14
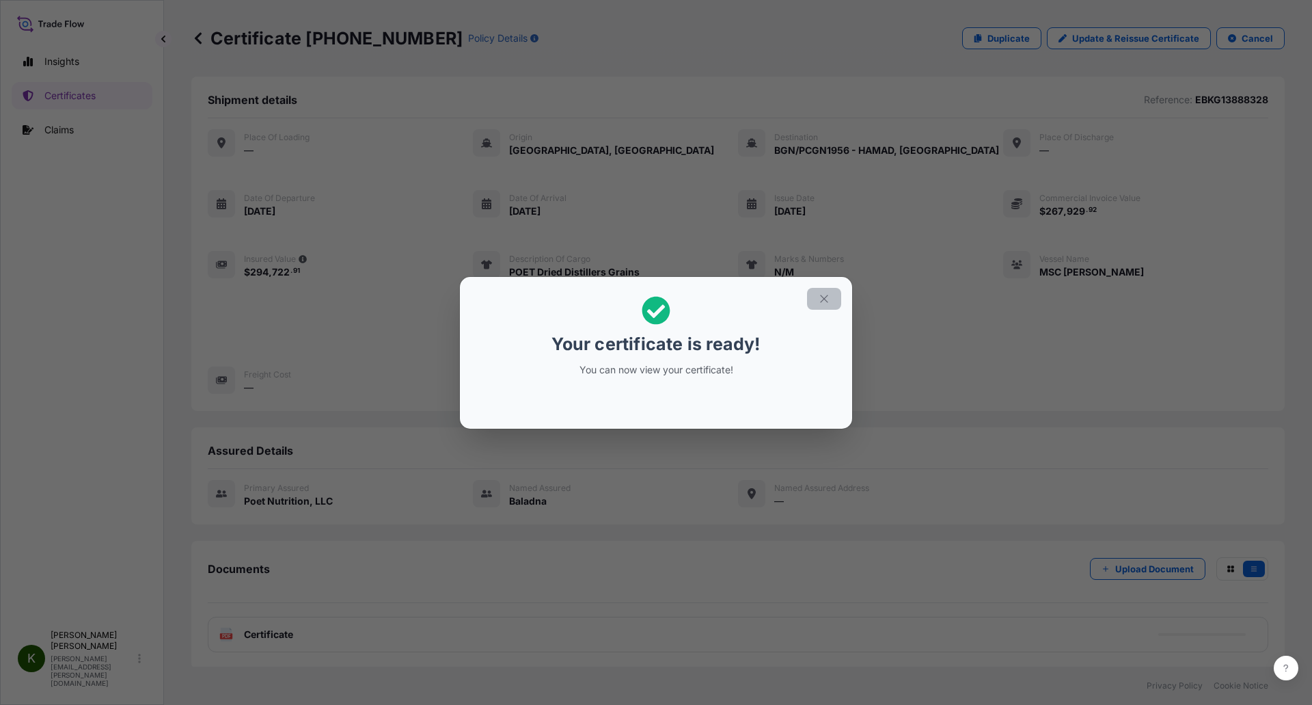
click at [826, 299] on icon "button" at bounding box center [824, 299] width 12 height 12
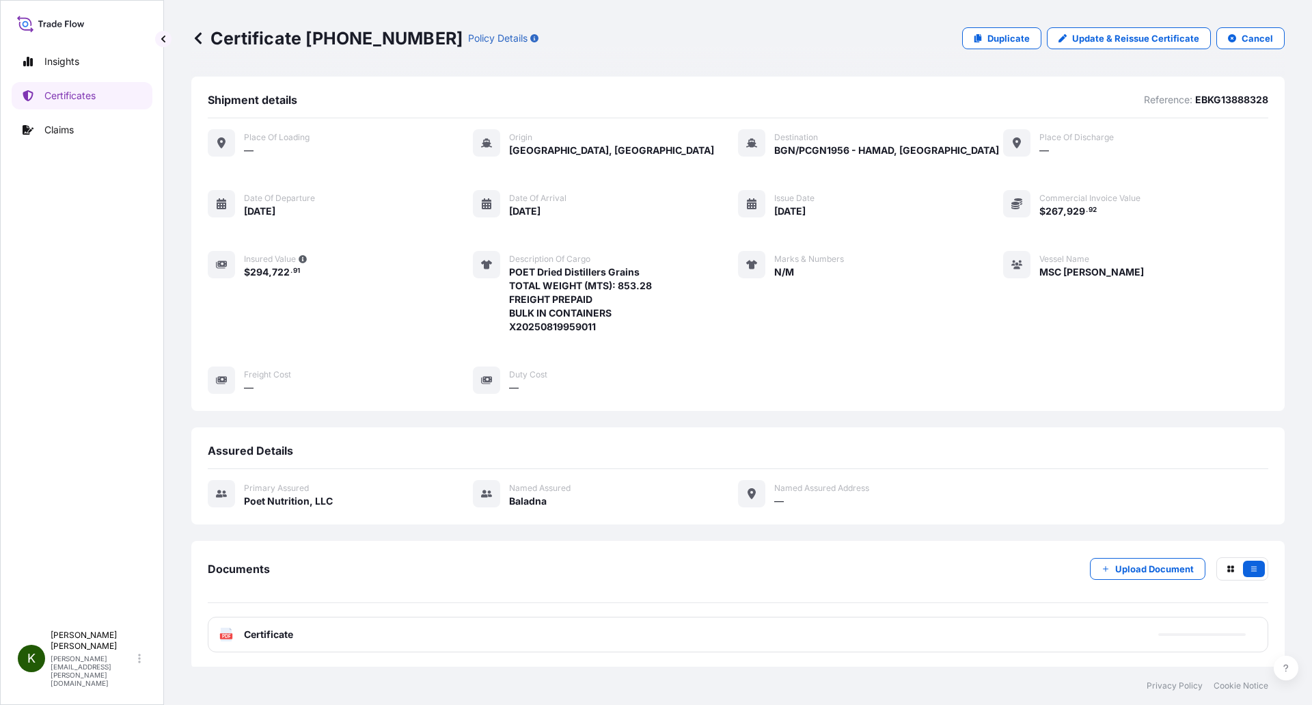
click at [561, 636] on div "PDF Certificate" at bounding box center [738, 635] width 1061 height 36
click at [322, 633] on link "PDF Certificate [DATE]T19:51:53.792214" at bounding box center [738, 635] width 1061 height 36
